Goal: Use online tool/utility: Utilize a website feature to perform a specific function

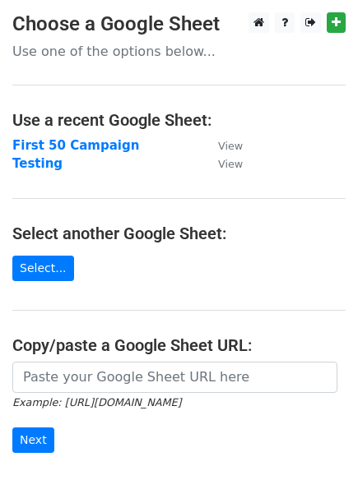
scroll to position [192, 0]
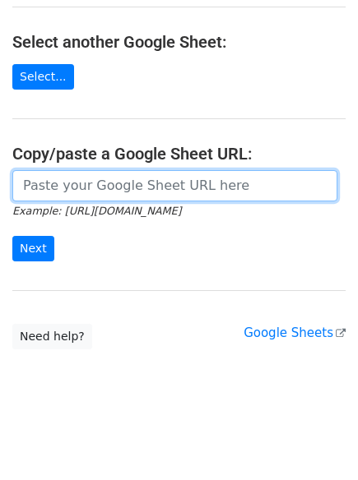
click at [91, 189] on input "url" at bounding box center [174, 185] width 325 height 31
paste input "[EMAIL_ADDRESS][DOMAIN_NAME] [EMAIL_ADDRESS][DOMAIN_NAME] [EMAIL_ADDRESS][DOMAI…"
type input "[EMAIL_ADDRESS][DOMAIN_NAME] [EMAIL_ADDRESS][DOMAIN_NAME] [EMAIL_ADDRESS][DOMAI…"
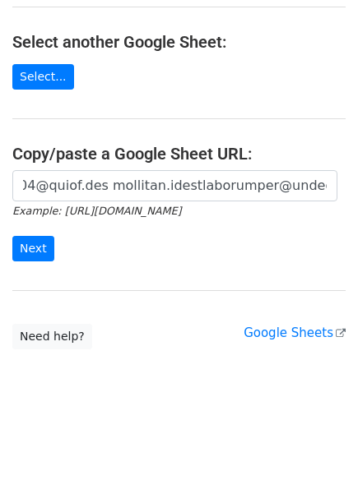
scroll to position [0, 0]
click at [43, 235] on form "Example: [URL][DOMAIN_NAME] Next" at bounding box center [178, 216] width 333 height 92
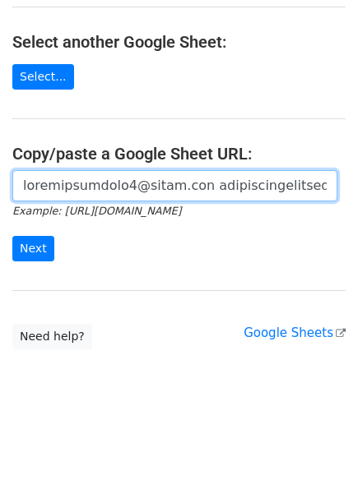
click at [98, 185] on input "url" at bounding box center [174, 185] width 325 height 31
click at [95, 180] on input "url" at bounding box center [174, 185] width 325 height 31
paste input "[URL][DOMAIN_NAME]"
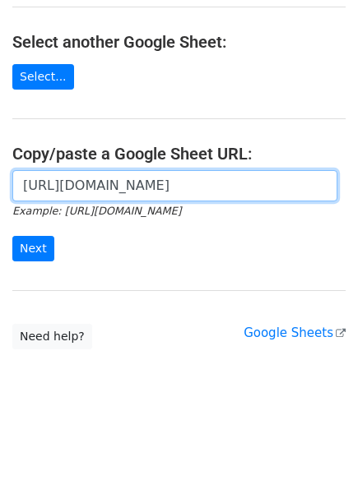
scroll to position [0, 377]
type input "[URL][DOMAIN_NAME]"
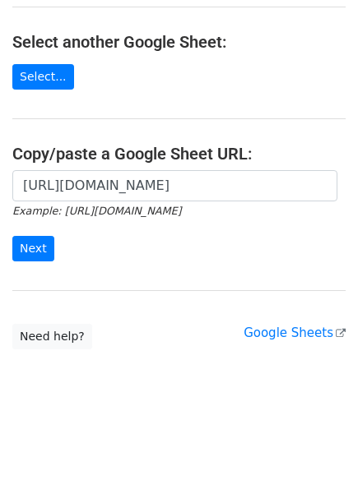
click at [33, 235] on form "[URL][DOMAIN_NAME] Example: [URL][DOMAIN_NAME] Next" at bounding box center [178, 216] width 333 height 92
click at [32, 242] on input "Next" at bounding box center [33, 248] width 42 height 25
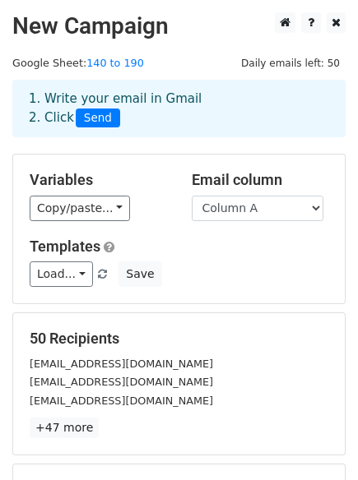
scroll to position [224, 0]
